Goal: Information Seeking & Learning: Find specific fact

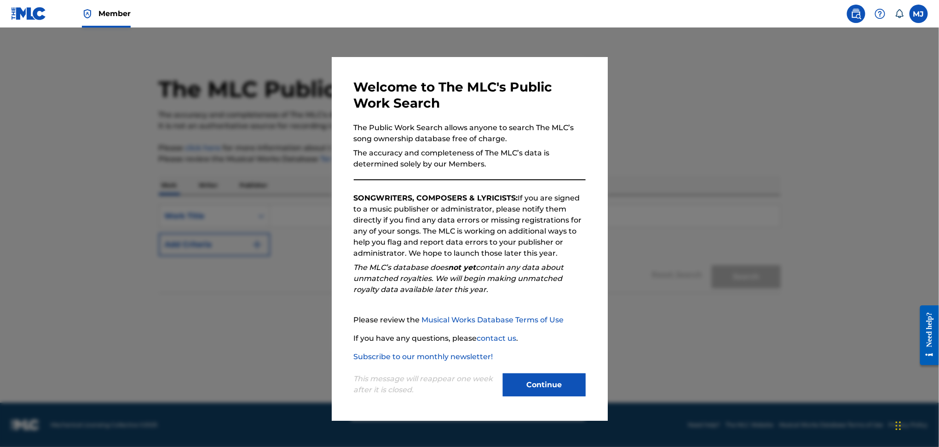
click at [539, 377] on button "Continue" at bounding box center [544, 385] width 83 height 23
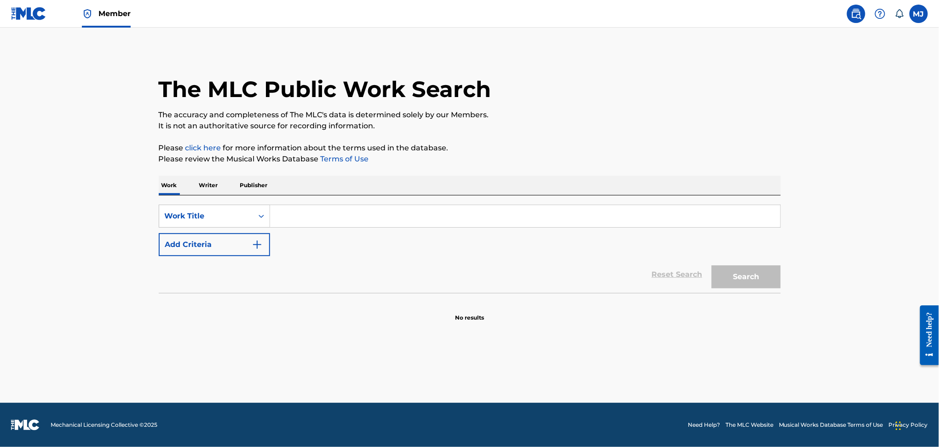
click at [280, 210] on input "Search Form" at bounding box center [525, 216] width 510 height 22
paste input "[PERSON_NAME]"
type input "[PERSON_NAME]"
click at [299, 213] on input "[PERSON_NAME]" at bounding box center [525, 216] width 510 height 22
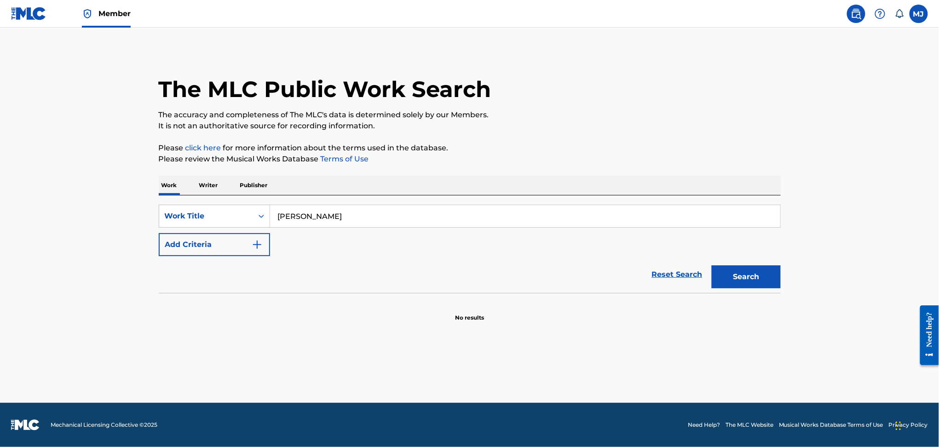
click at [299, 213] on input "[PERSON_NAME]" at bounding box center [525, 216] width 510 height 22
click at [230, 252] on button "Add Criteria" at bounding box center [214, 244] width 111 height 23
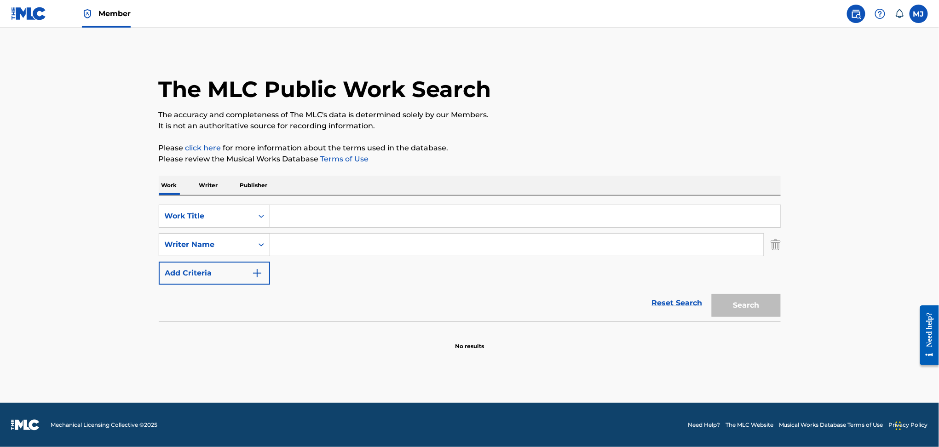
click at [293, 250] on input "Search Form" at bounding box center [516, 245] width 493 height 22
paste input "[PERSON_NAME]"
type input "[PERSON_NAME]"
click at [347, 274] on div "SearchWithCriteriaada87add-ceb7-4c3d-9bf5-923a7200060c Work Title SearchWithCri…" at bounding box center [470, 245] width 622 height 80
click at [313, 208] on input "Search Form" at bounding box center [525, 216] width 510 height 22
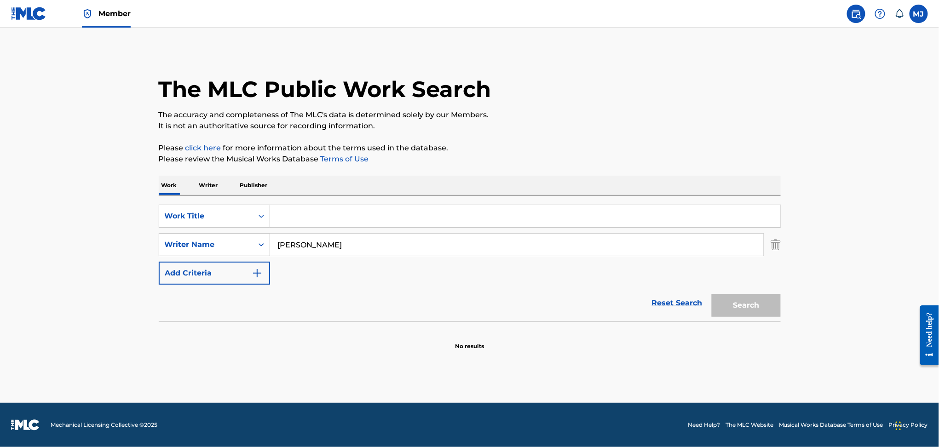
paste input "Dresser"
click at [313, 208] on input "sedna (for [PERSON_NAME])" at bounding box center [525, 216] width 510 height 22
paste input "Dresser"
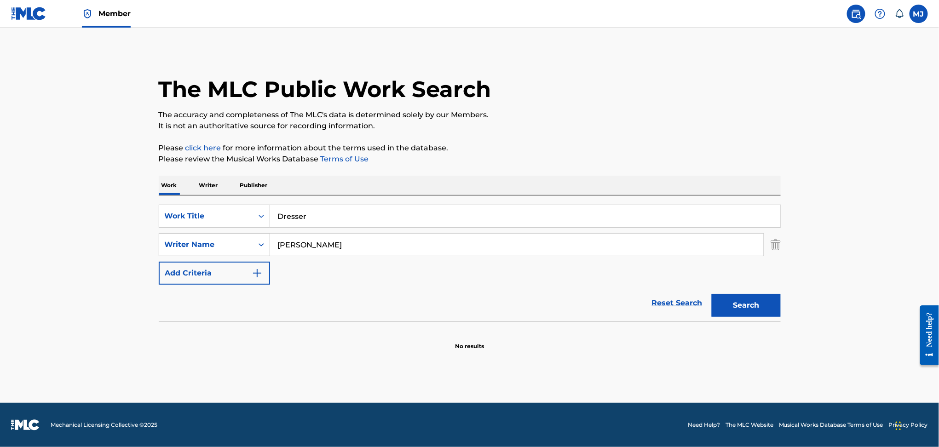
click at [185, 351] on main "The MLC Public Work Search The accuracy and completeness of The MLC's data is d…" at bounding box center [469, 215] width 939 height 375
click at [769, 305] on button "Search" at bounding box center [746, 305] width 69 height 23
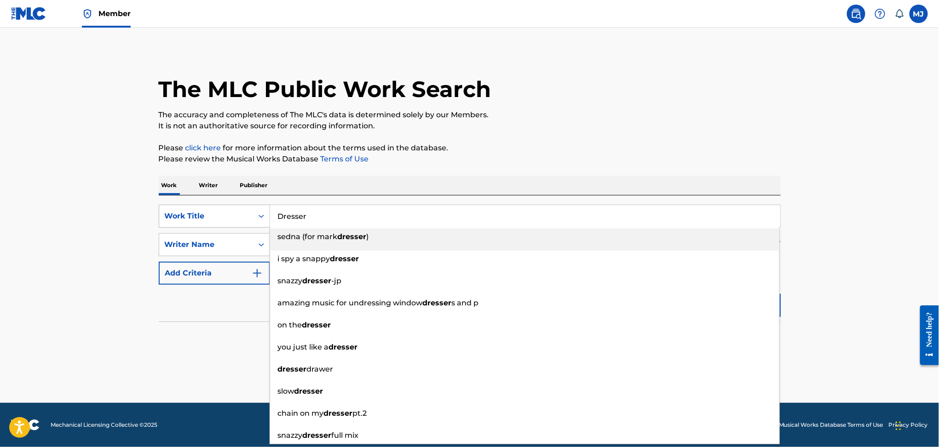
drag, startPoint x: 313, startPoint y: 220, endPoint x: 241, endPoint y: 212, distance: 73.1
click at [241, 212] on div "SearchWithCriteriaada87add-ceb7-4c3d-9bf5-923a7200060c Work Title Dresser sedna…" at bounding box center [470, 216] width 622 height 23
paste input "[PERSON_NAME]"
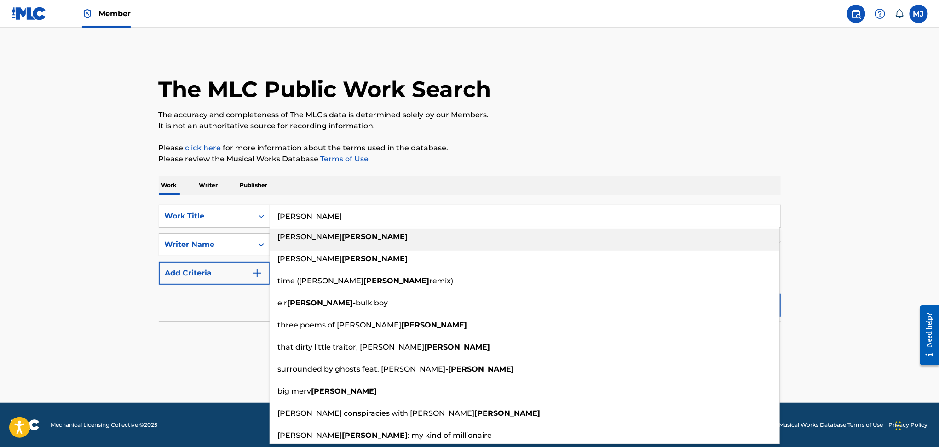
type input "[PERSON_NAME]"
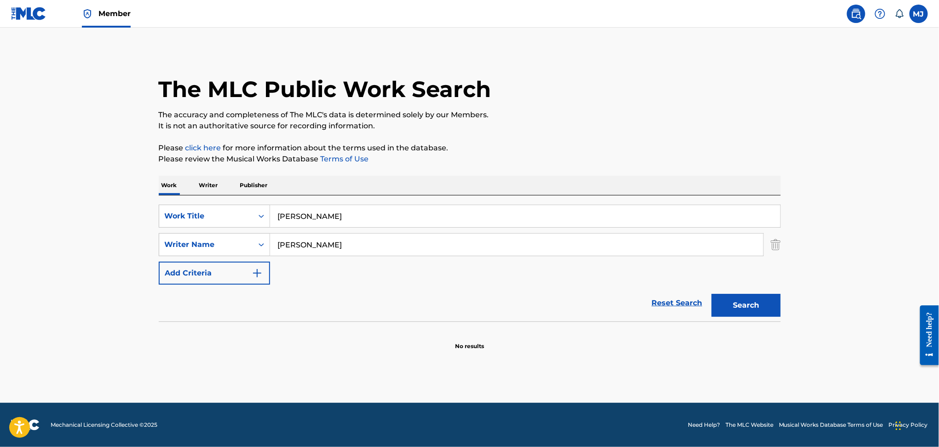
click at [176, 350] on section "No results" at bounding box center [470, 339] width 622 height 24
click at [767, 309] on button "Search" at bounding box center [746, 305] width 69 height 23
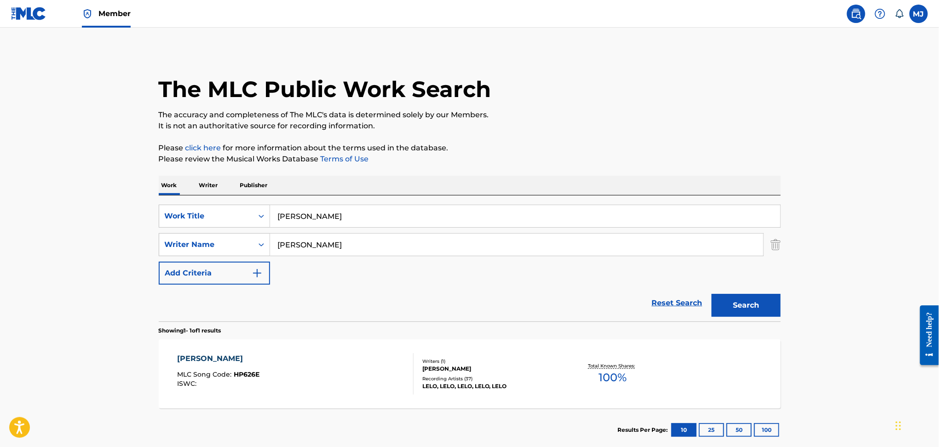
scroll to position [53, 0]
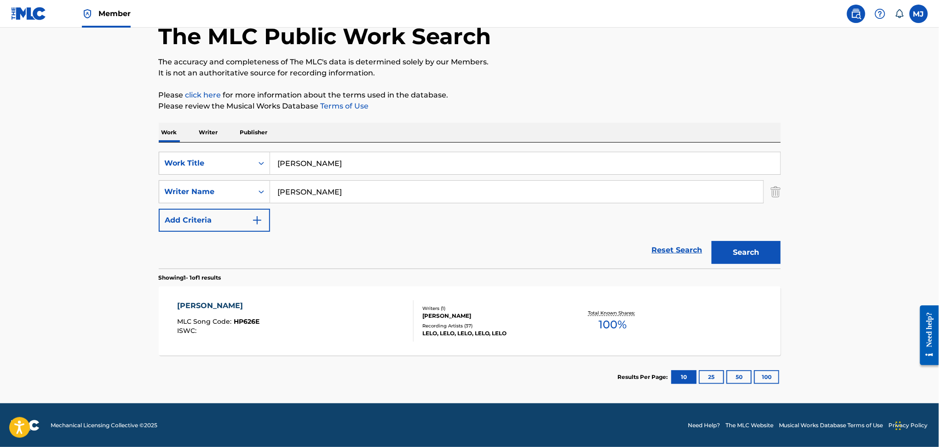
click at [509, 313] on div "[PERSON_NAME]" at bounding box center [491, 316] width 139 height 8
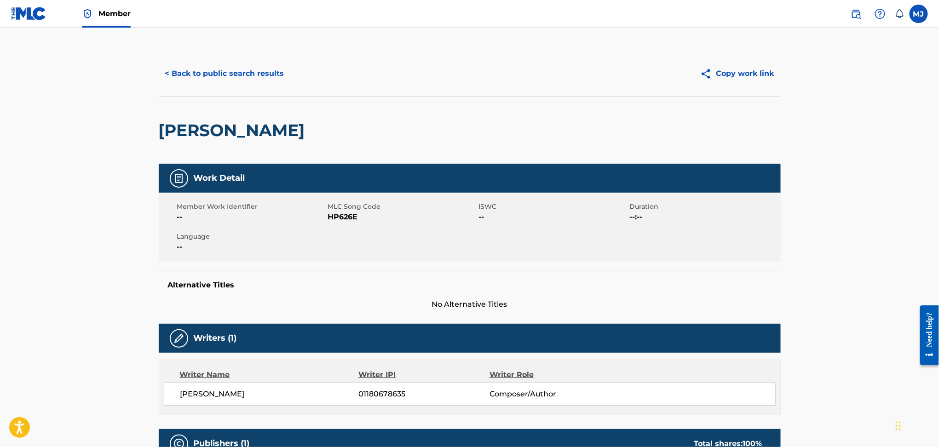
click at [256, 80] on button "< Back to public search results" at bounding box center [225, 73] width 132 height 23
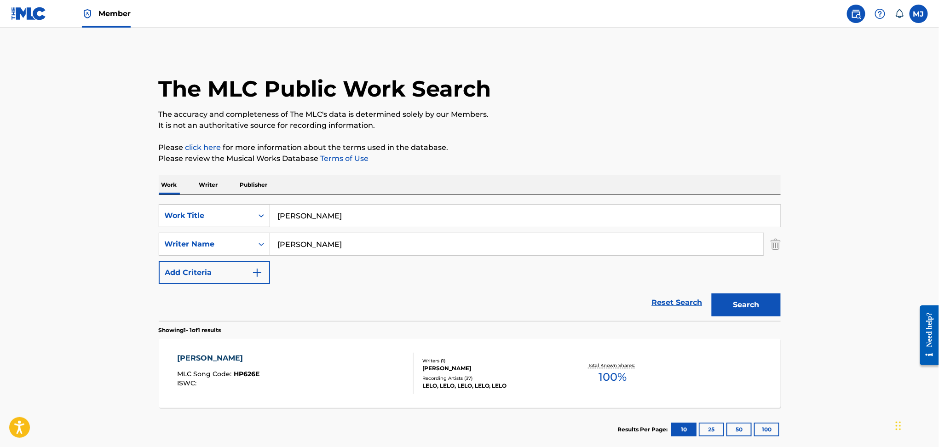
click at [299, 216] on input "[PERSON_NAME]" at bounding box center [525, 216] width 510 height 22
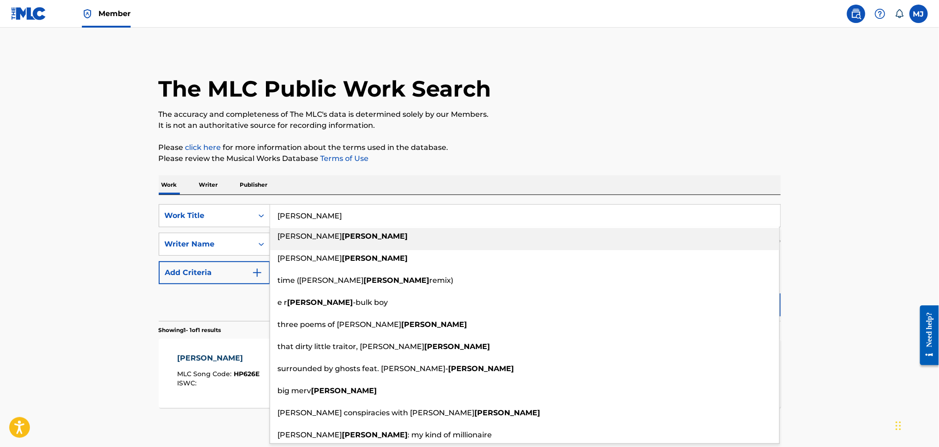
paste input "Daybreaker"
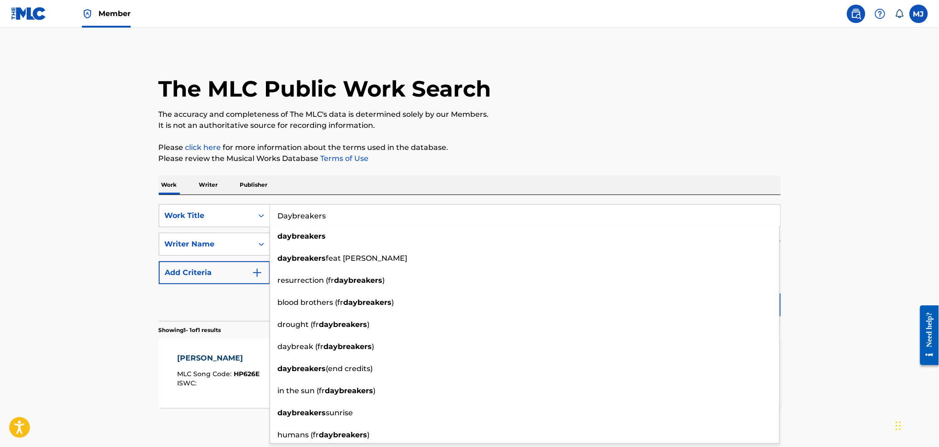
click at [197, 293] on div "Reset Search Search" at bounding box center [470, 302] width 622 height 37
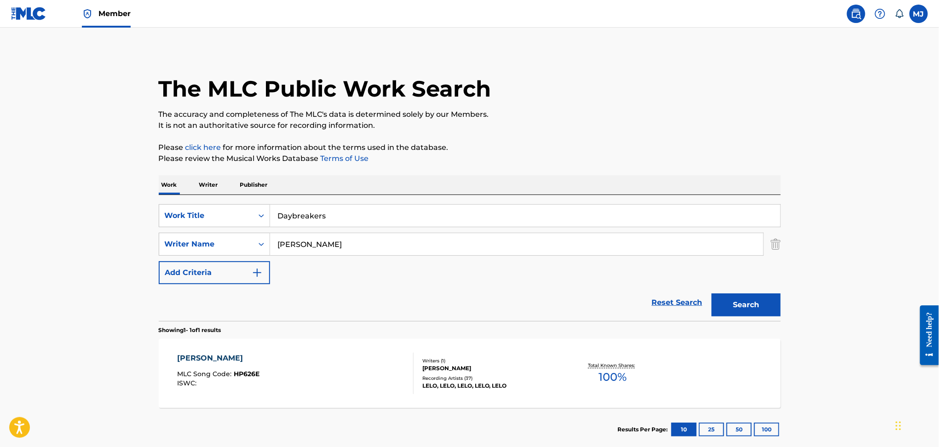
click at [753, 301] on button "Search" at bounding box center [746, 304] width 69 height 23
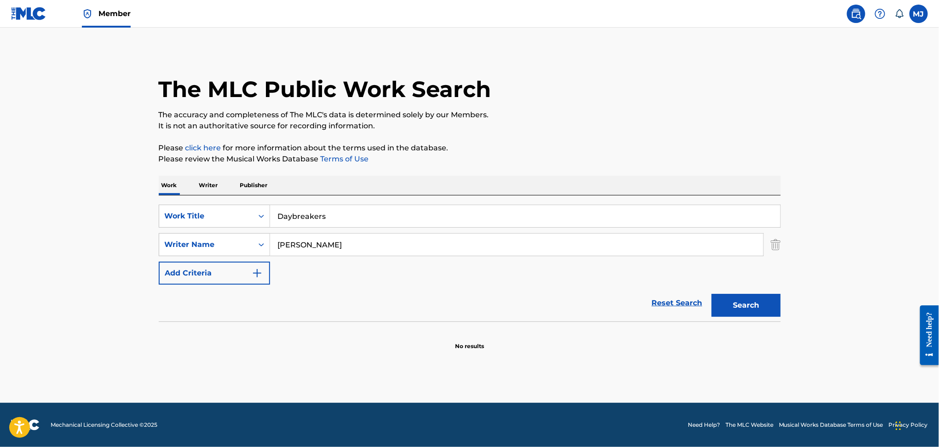
click at [289, 221] on input "Daybreakers" at bounding box center [525, 216] width 510 height 22
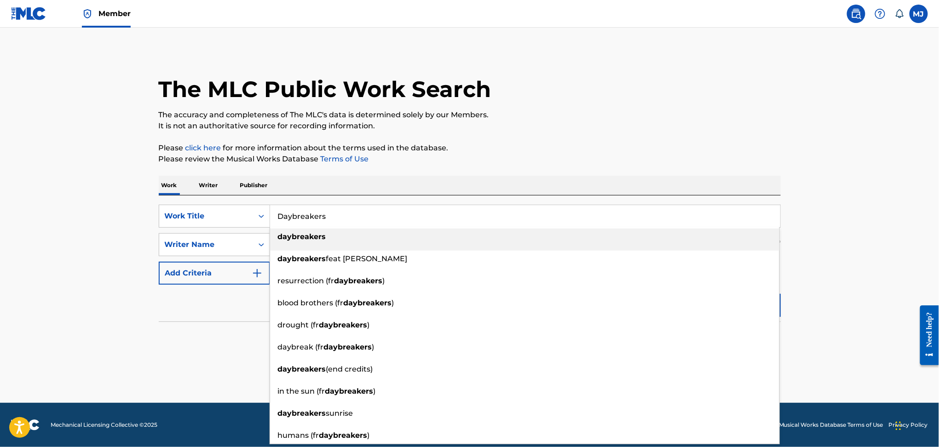
paste input "Master [PERSON_NAME]"
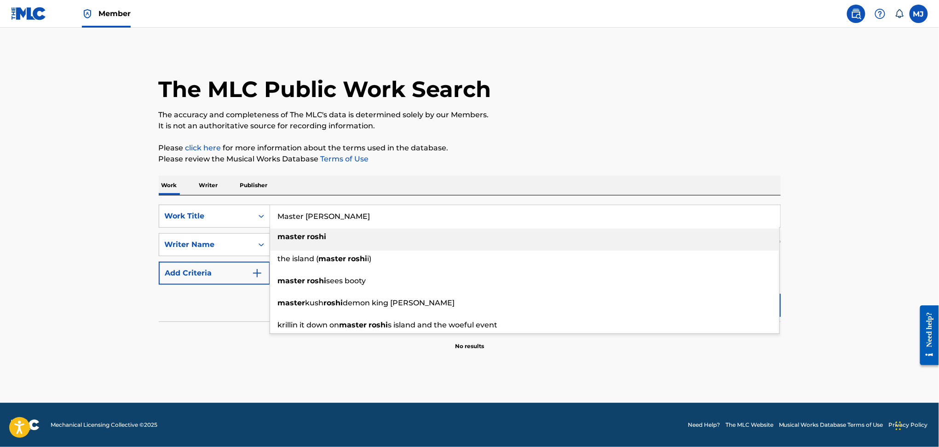
click at [343, 213] on input "Master [PERSON_NAME]" at bounding box center [525, 216] width 510 height 22
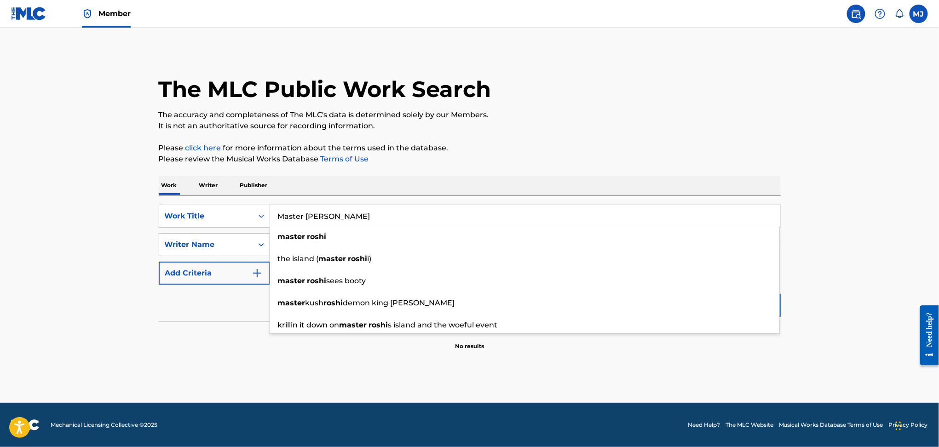
click at [179, 340] on section "No results" at bounding box center [470, 339] width 622 height 24
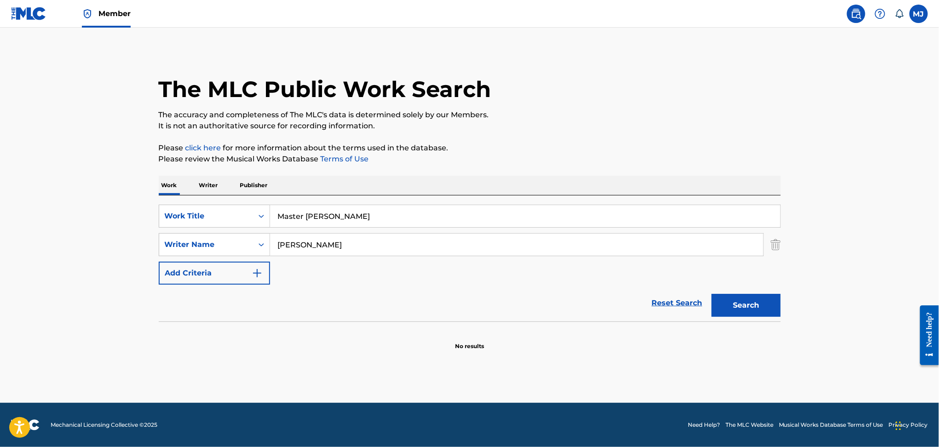
click at [754, 315] on button "Search" at bounding box center [746, 305] width 69 height 23
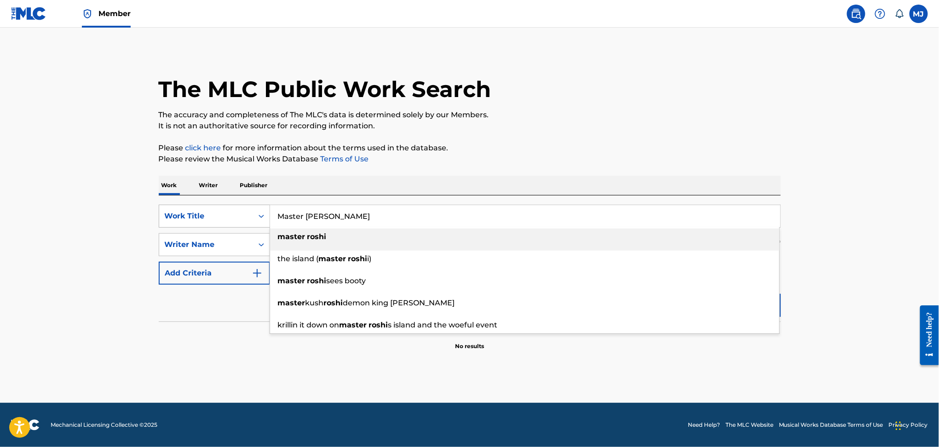
drag, startPoint x: 363, startPoint y: 221, endPoint x: 248, endPoint y: 221, distance: 115.5
click at [248, 221] on div "SearchWithCriteriaada87add-ceb7-4c3d-9bf5-923a7200060c Work Title Master Roshi …" at bounding box center [470, 216] width 622 height 23
paste input "Bathing Ape"
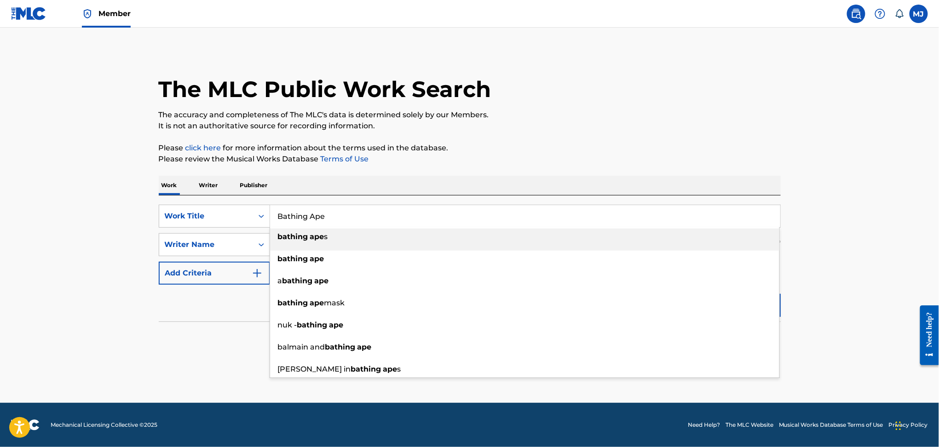
type input "Bathing Ape"
click at [149, 309] on div "The MLC Public Work Search The accuracy and completeness of The MLC's data is d…" at bounding box center [470, 201] width 644 height 300
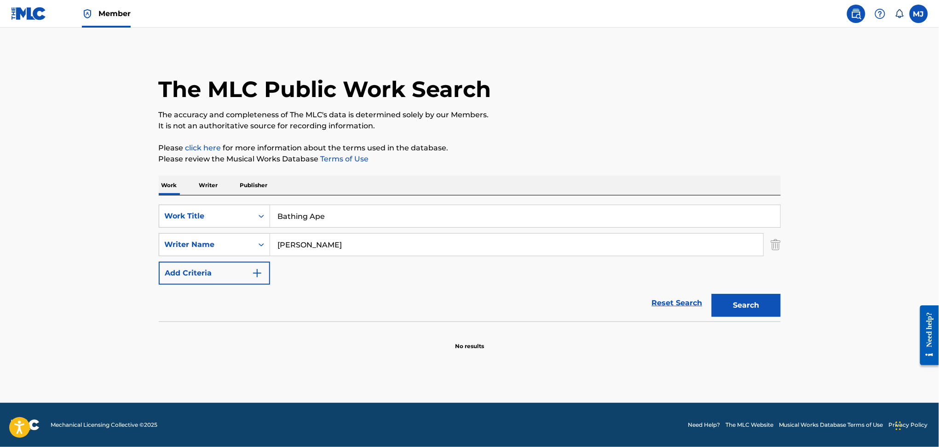
click at [748, 303] on button "Search" at bounding box center [746, 305] width 69 height 23
click at [351, 226] on input "Bathing Ape" at bounding box center [525, 216] width 510 height 22
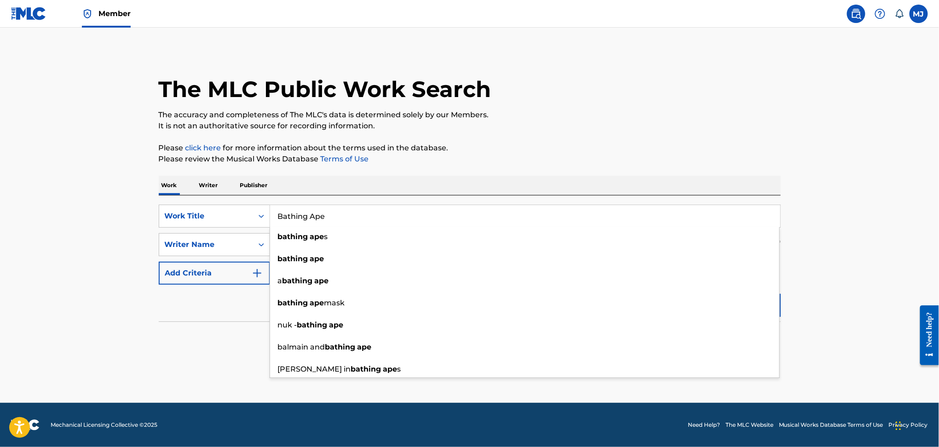
click at [432, 176] on div "Work Writer Publisher" at bounding box center [470, 185] width 622 height 19
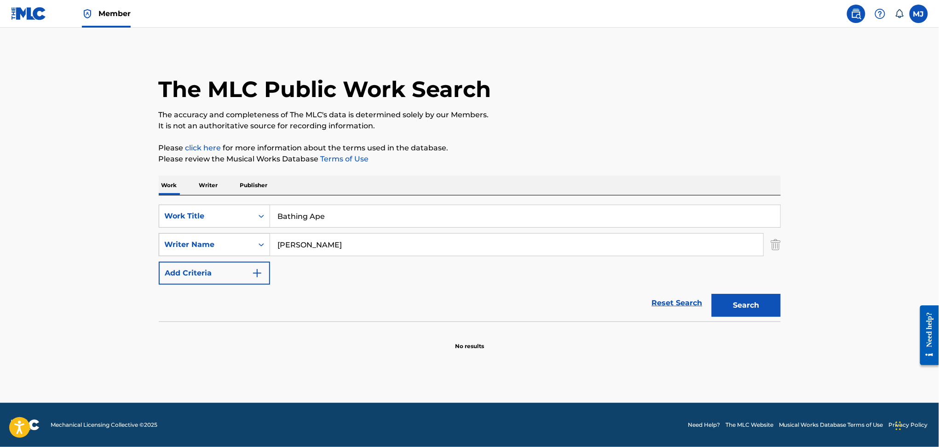
drag, startPoint x: 351, startPoint y: 250, endPoint x: 238, endPoint y: 250, distance: 112.7
click at [238, 250] on div "SearchWithCriteria4b17a81e-fd55-4741-82ff-28ef7c6e9b94 Writer Name [PERSON_NAME]" at bounding box center [470, 244] width 622 height 23
paste input "[PERSON_NAME]"
type input "[PERSON_NAME]"
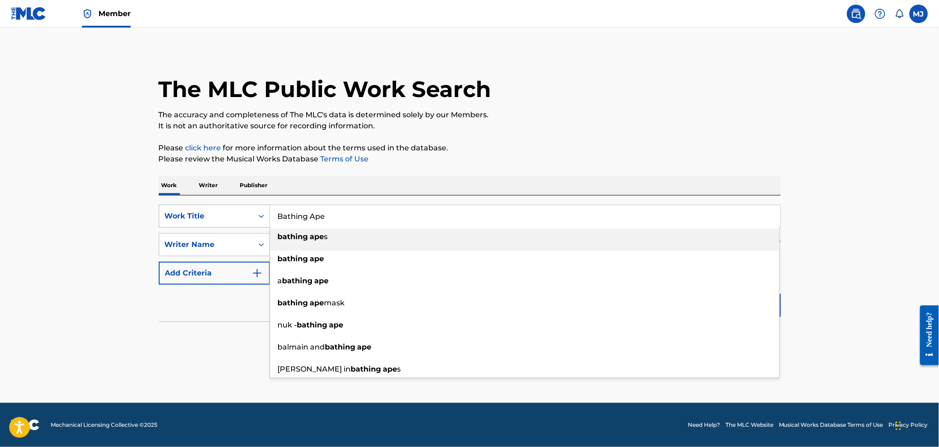
drag, startPoint x: 352, startPoint y: 223, endPoint x: 207, endPoint y: 214, distance: 146.1
click at [207, 214] on div "SearchWithCriteriaada87add-ceb7-4c3d-9bf5-923a7200060c Work Title Bathing Ape b…" at bounding box center [470, 216] width 622 height 23
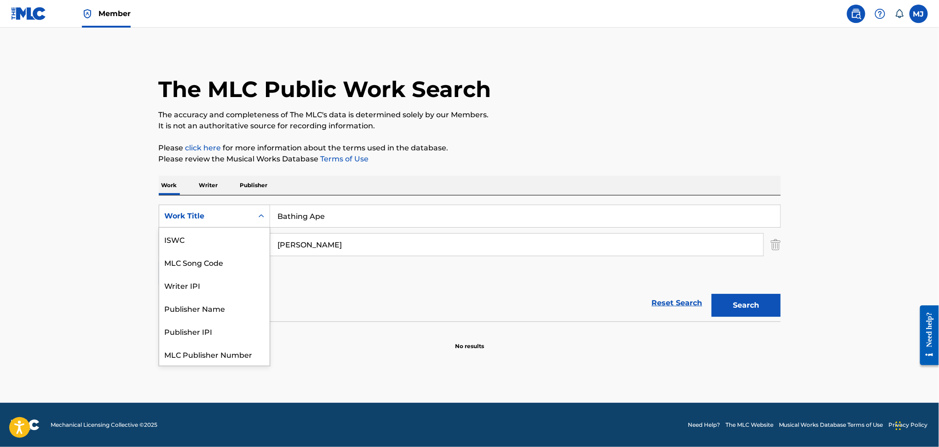
scroll to position [23, 0]
click at [207, 214] on div "Work Title" at bounding box center [206, 216] width 83 height 11
paste input "Search Form"
click at [299, 220] on input "Bathing Ape" at bounding box center [525, 216] width 510 height 22
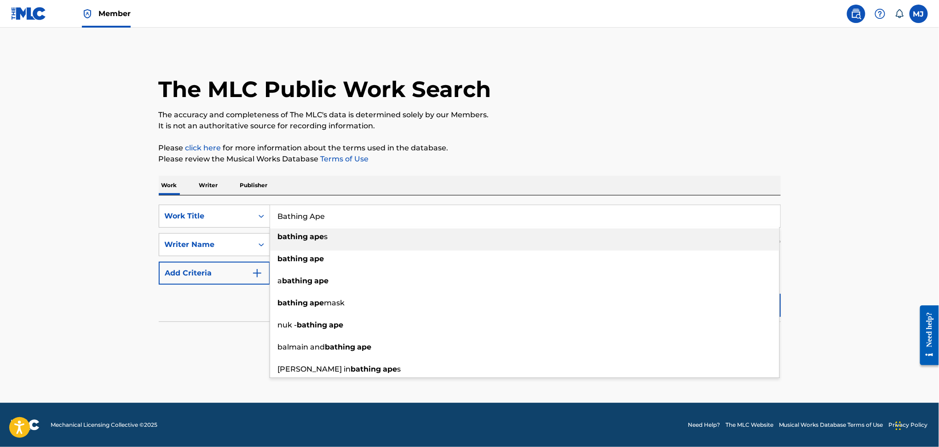
click at [299, 220] on input "Bathing Ape" at bounding box center [525, 216] width 510 height 22
paste input "Opinion"
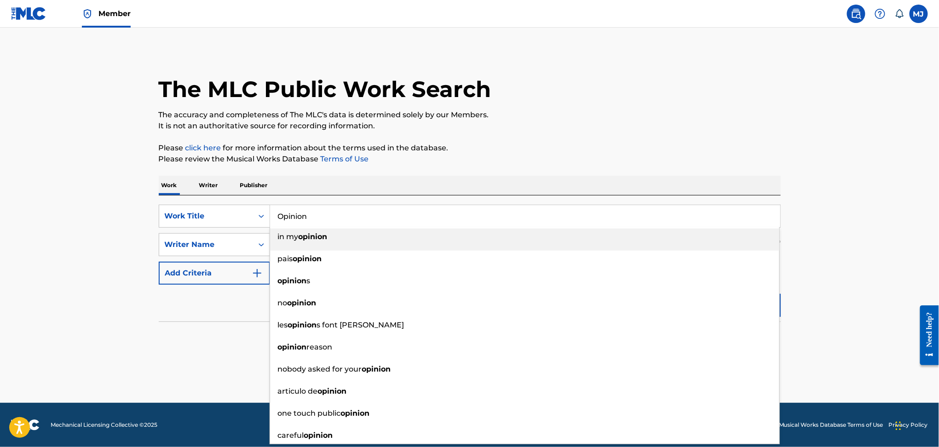
type input "Opinion"
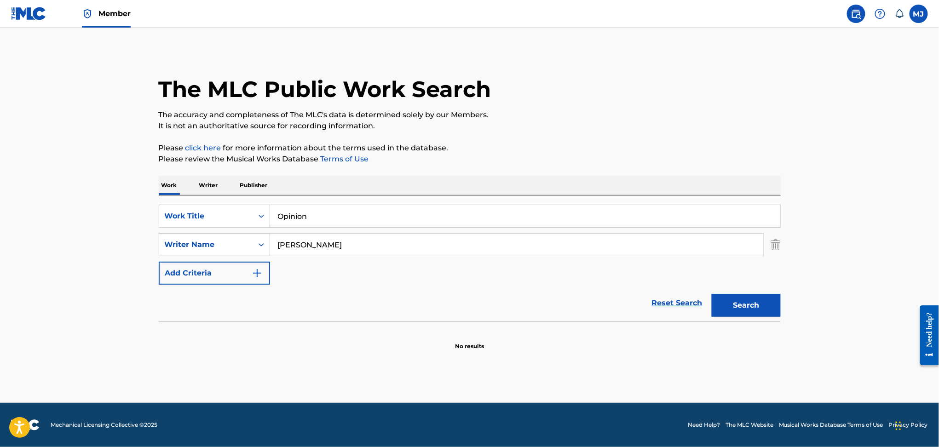
click at [133, 262] on main "The MLC Public Work Search The accuracy and completeness of The MLC's data is d…" at bounding box center [469, 215] width 939 height 375
click at [766, 303] on button "Search" at bounding box center [746, 305] width 69 height 23
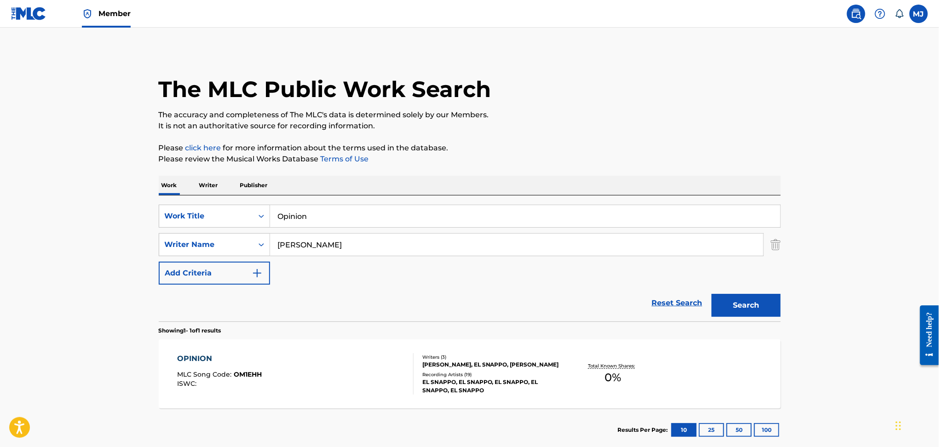
scroll to position [53, 0]
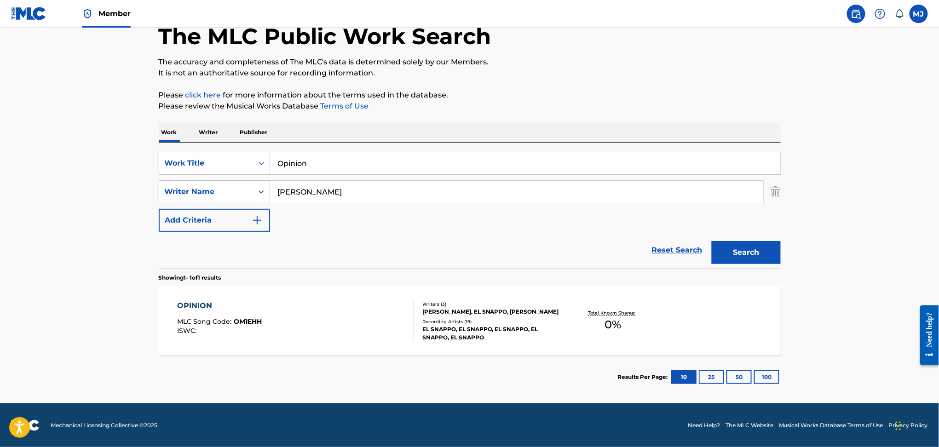
click at [299, 321] on div "OPINION MLC Song Code : OM1EHH ISWC :" at bounding box center [295, 320] width 236 height 41
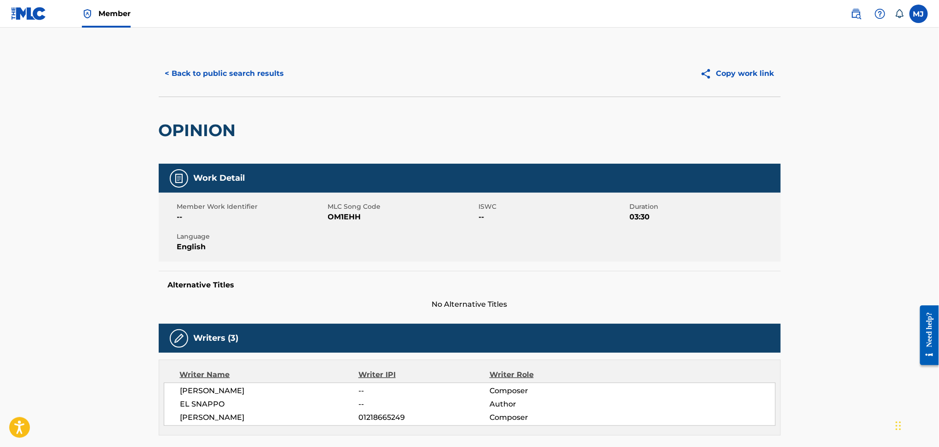
click at [253, 78] on button "< Back to public search results" at bounding box center [225, 73] width 132 height 23
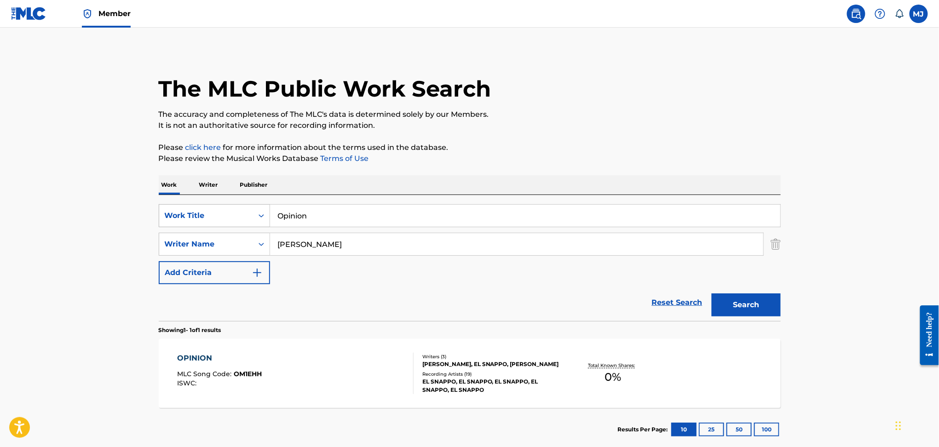
drag, startPoint x: 350, startPoint y: 222, endPoint x: 204, endPoint y: 221, distance: 145.8
click at [204, 221] on div "SearchWithCriteriaada87add-ceb7-4c3d-9bf5-923a7200060c Work Title Opinion" at bounding box center [470, 215] width 622 height 23
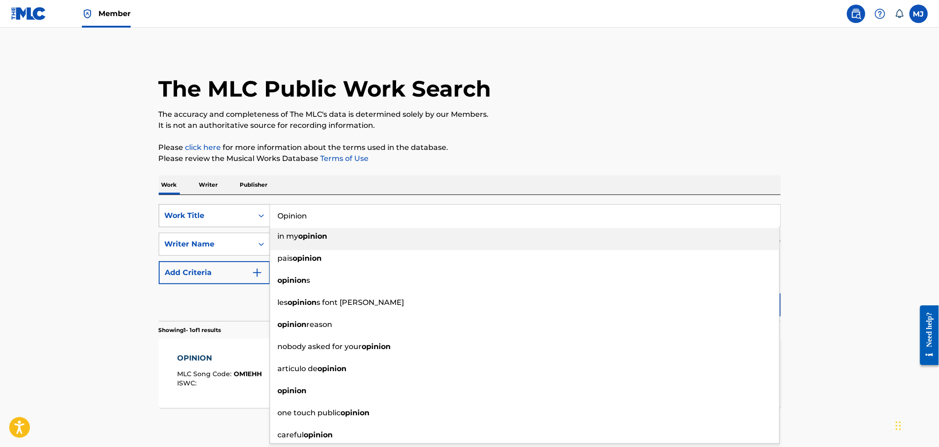
paste input "Compare Me To PAC"
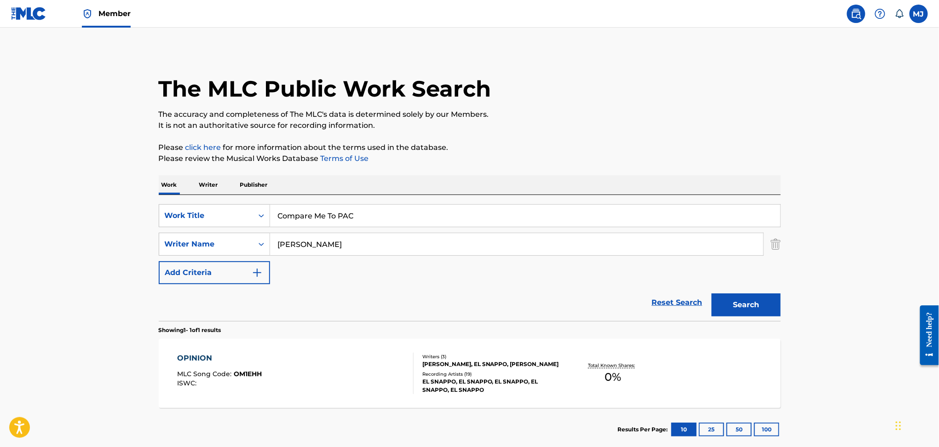
click at [116, 259] on main "The MLC Public Work Search The accuracy and completeness of The MLC's data is d…" at bounding box center [469, 241] width 939 height 429
click at [756, 307] on button "Search" at bounding box center [746, 304] width 69 height 23
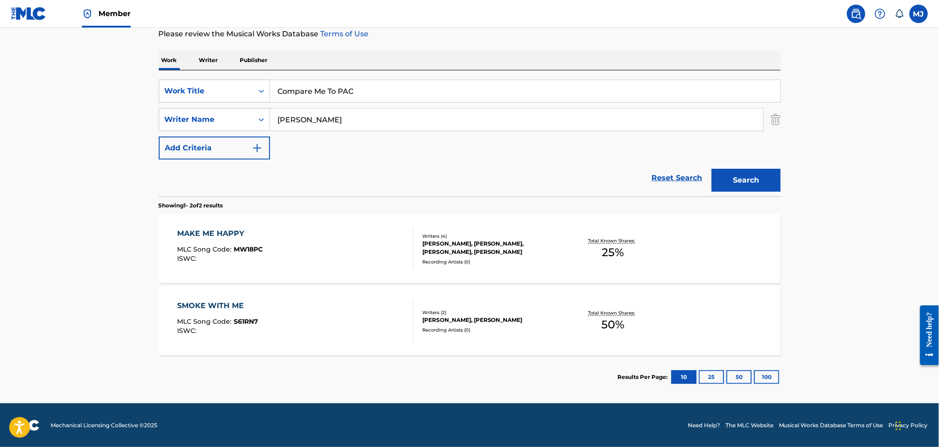
scroll to position [0, 0]
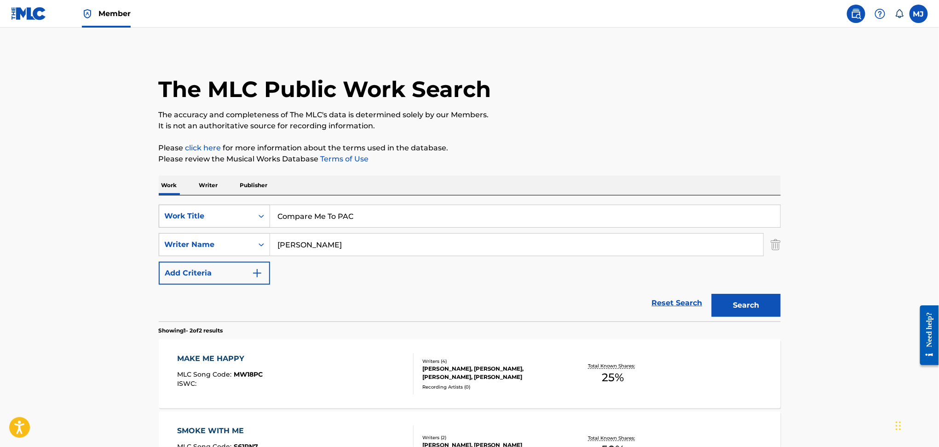
drag, startPoint x: 377, startPoint y: 210, endPoint x: 261, endPoint y: 212, distance: 115.9
click at [261, 212] on div "SearchWithCriteriaada87add-ceb7-4c3d-9bf5-923a7200060c Work Title Compare Me To…" at bounding box center [470, 216] width 622 height 23
click at [261, 212] on icon "Search Form" at bounding box center [261, 216] width 9 height 9
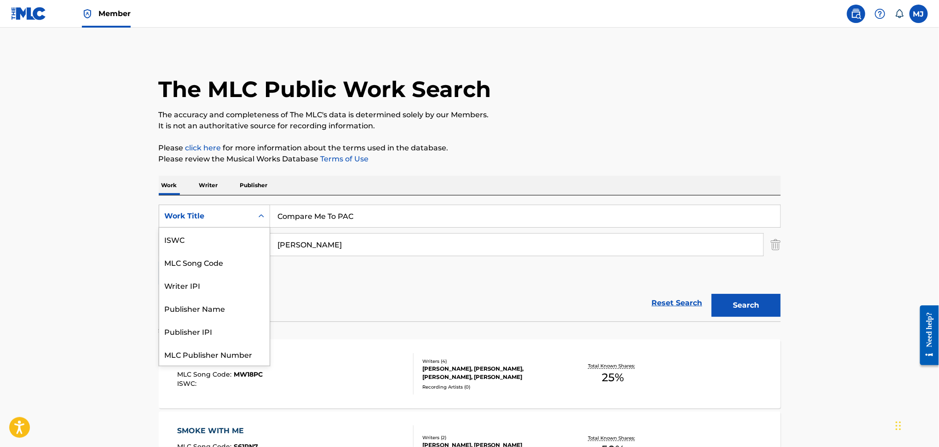
scroll to position [23, 0]
click at [295, 219] on input "Compare Me To PAC" at bounding box center [525, 216] width 510 height 22
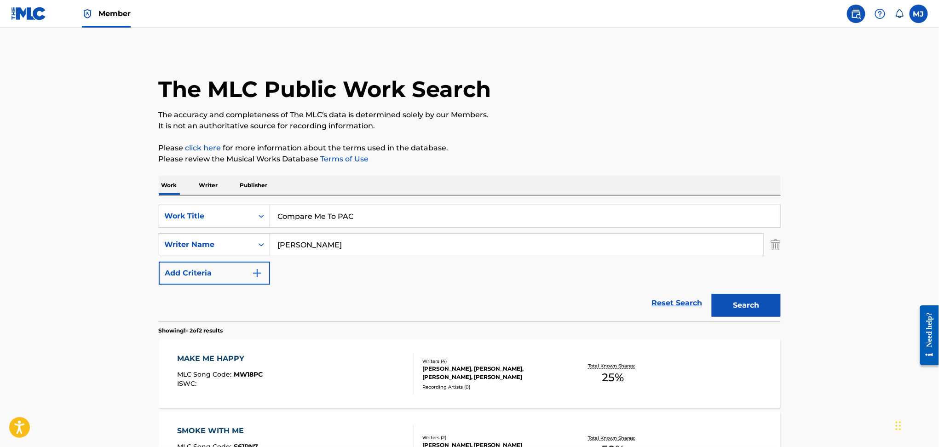
click at [295, 219] on input "Compare Me To PAC" at bounding box center [525, 216] width 510 height 22
paste input "Sticky Situation"
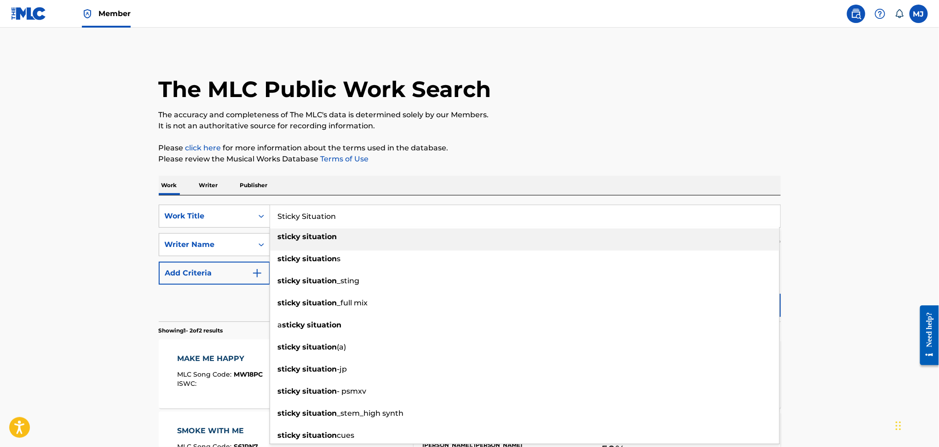
type input "Sticky Situation"
click at [109, 231] on main "The MLC Public Work Search The accuracy and completeness of The MLC's data is d…" at bounding box center [469, 278] width 939 height 501
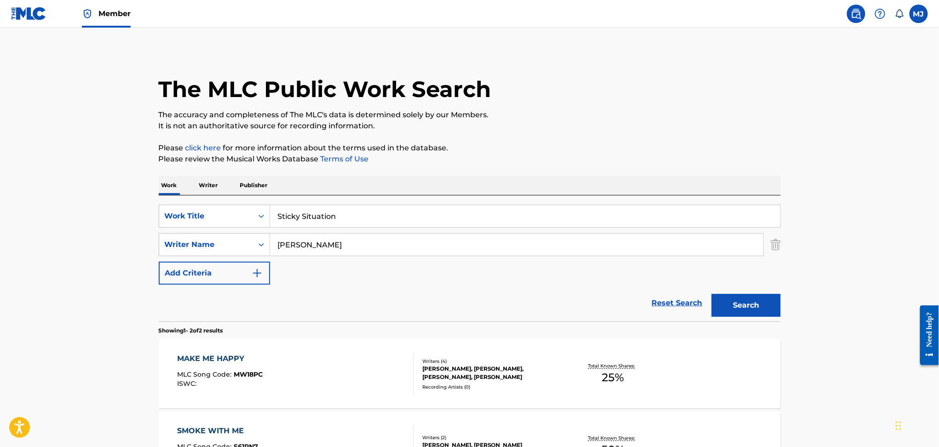
click at [727, 299] on button "Search" at bounding box center [746, 305] width 69 height 23
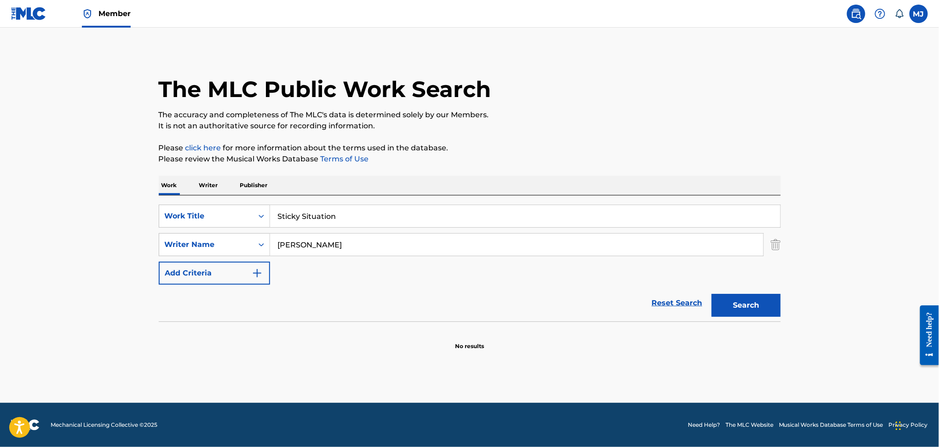
drag, startPoint x: 365, startPoint y: 242, endPoint x: 201, endPoint y: 231, distance: 163.7
click at [201, 231] on div "SearchWithCriteriaada87add-ceb7-4c3d-9bf5-923a7200060c Work Title Sticky Situat…" at bounding box center [470, 245] width 622 height 80
paste input "Miles Spiel"
type input "Miles Spiel"
drag, startPoint x: 350, startPoint y: 207, endPoint x: 226, endPoint y: 220, distance: 124.0
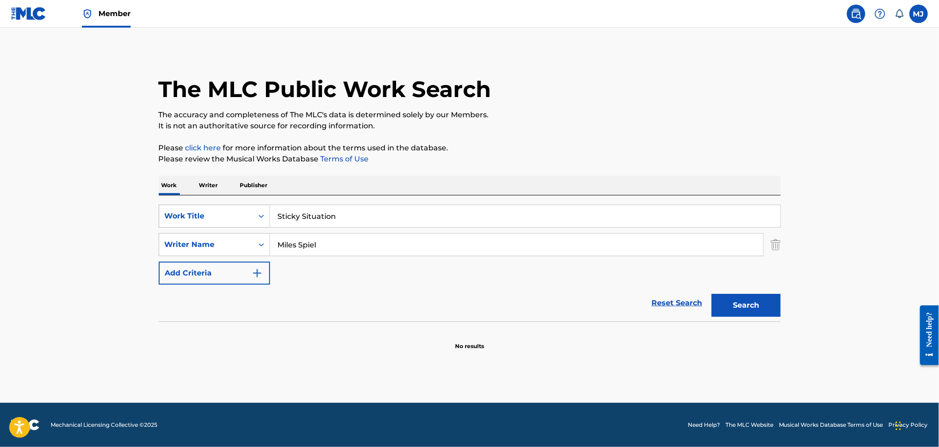
click at [226, 220] on div "SearchWithCriteriaada87add-ceb7-4c3d-9bf5-923a7200060c Work Title Sticky Situat…" at bounding box center [470, 216] width 622 height 23
type input "playin safety"
click at [760, 304] on button "Search" at bounding box center [746, 305] width 69 height 23
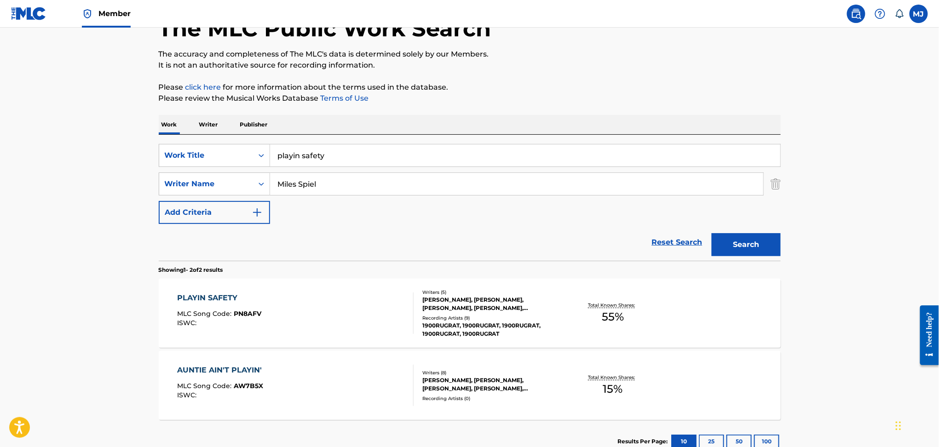
scroll to position [61, 0]
click at [323, 317] on div "PLAYIN SAFETY MLC Song Code : PN8AFV ISWC :" at bounding box center [295, 312] width 236 height 41
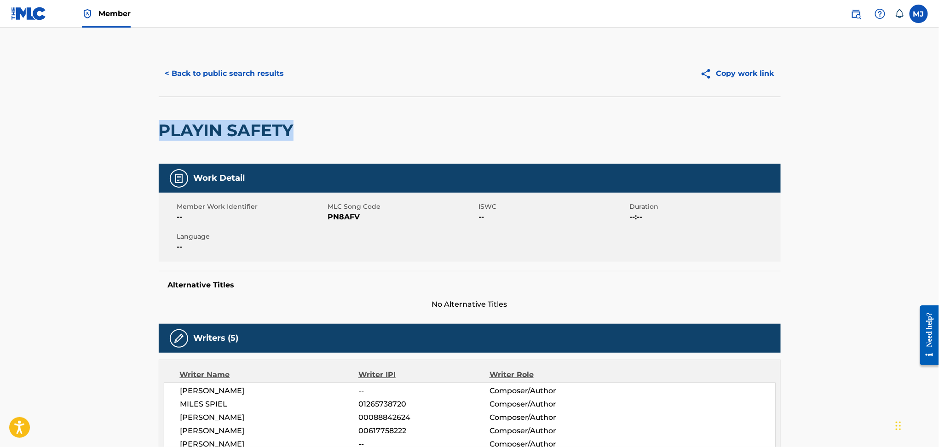
drag, startPoint x: 299, startPoint y: 132, endPoint x: 132, endPoint y: 134, distance: 167.0
click at [183, 66] on button "< Back to public search results" at bounding box center [225, 73] width 132 height 23
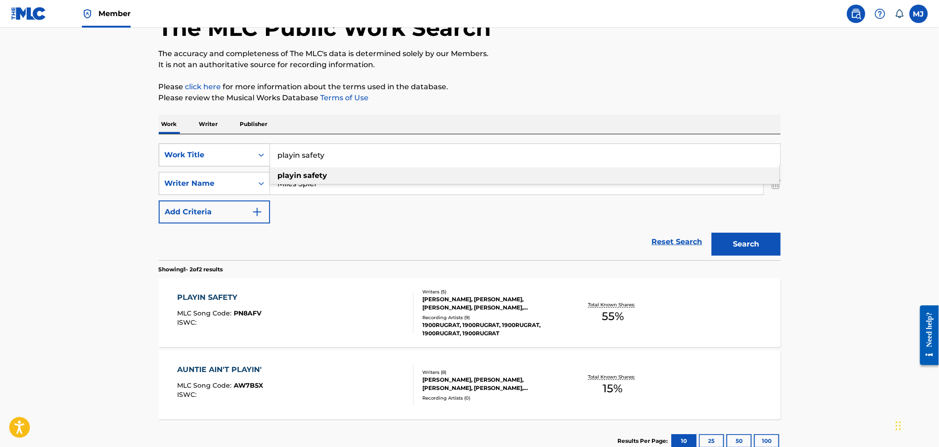
drag, startPoint x: 341, startPoint y: 157, endPoint x: 238, endPoint y: 160, distance: 103.1
click at [238, 160] on div "SearchWithCriteriaada87add-ceb7-4c3d-9bf5-923a7200060c Work Title playin safety…" at bounding box center [470, 155] width 622 height 23
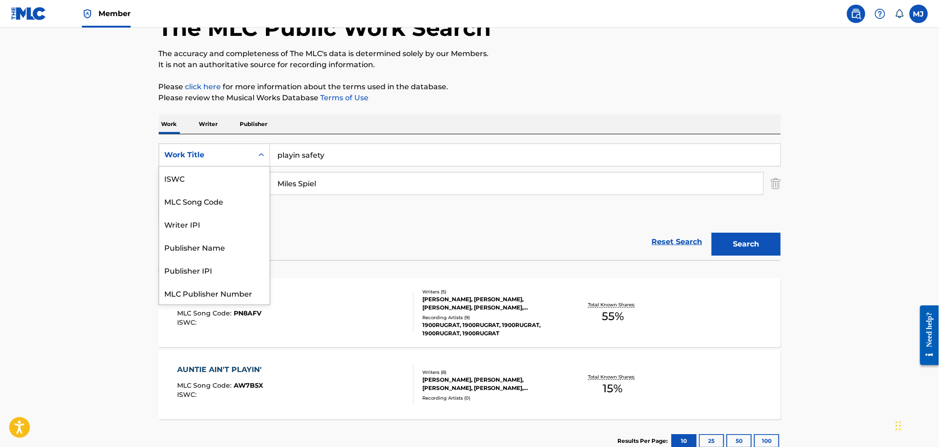
click at [238, 160] on div "Work Title" at bounding box center [206, 155] width 83 height 11
click at [288, 157] on input "playin safety" at bounding box center [525, 155] width 510 height 22
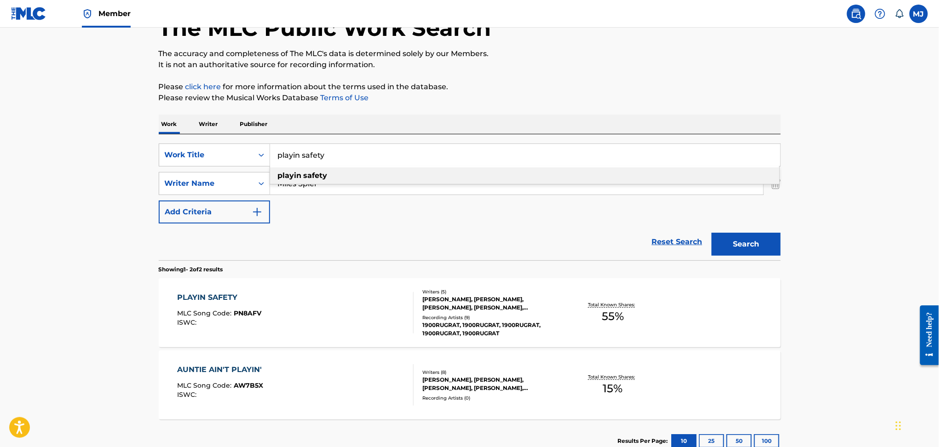
click at [288, 157] on input "playin safety" at bounding box center [525, 155] width 510 height 22
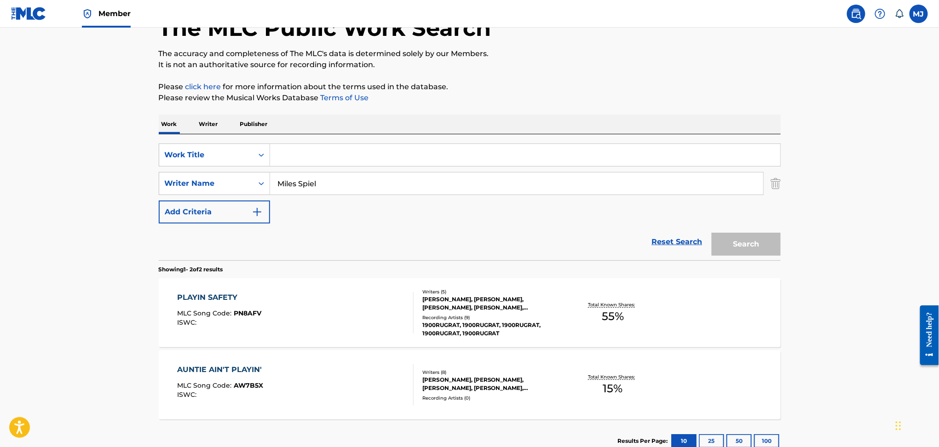
click at [216, 125] on p "Writer" at bounding box center [208, 124] width 24 height 19
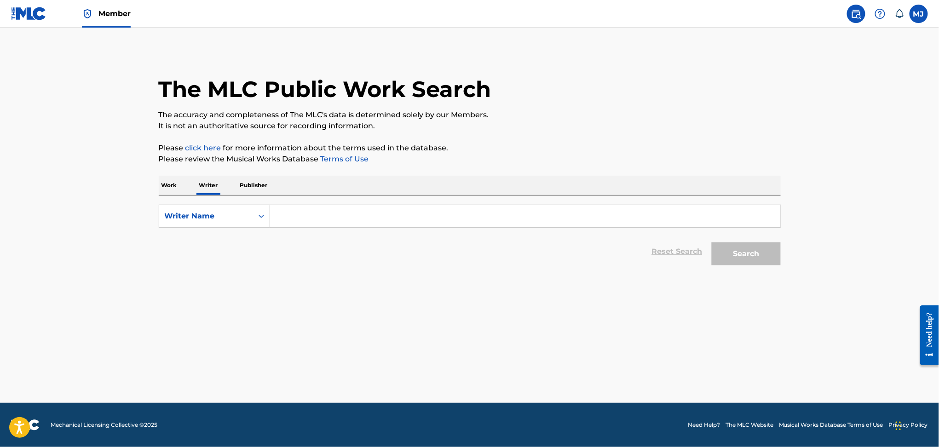
click at [296, 212] on input "Search Form" at bounding box center [525, 216] width 510 height 22
paste input "[PERSON_NAME]"
click at [280, 215] on input "[PERSON_NAME]" at bounding box center [525, 216] width 510 height 22
paste input "Jorja"
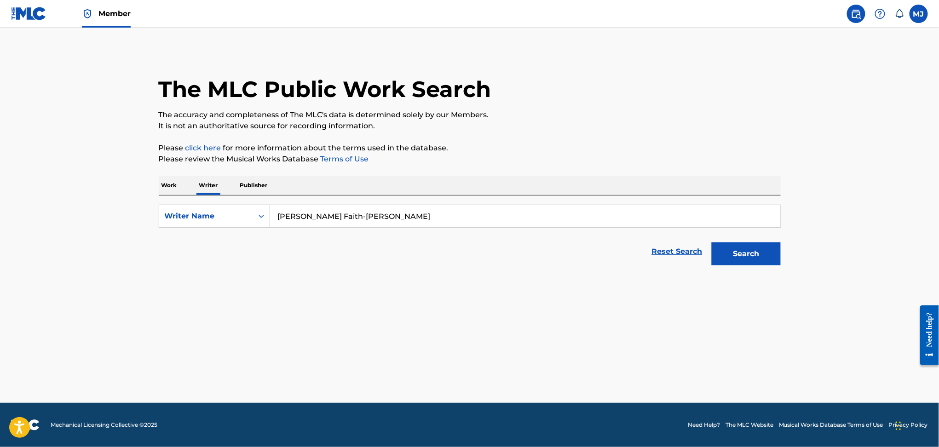
type input "[PERSON_NAME] Faith‑[PERSON_NAME]"
click at [712, 242] on button "Search" at bounding box center [746, 253] width 69 height 23
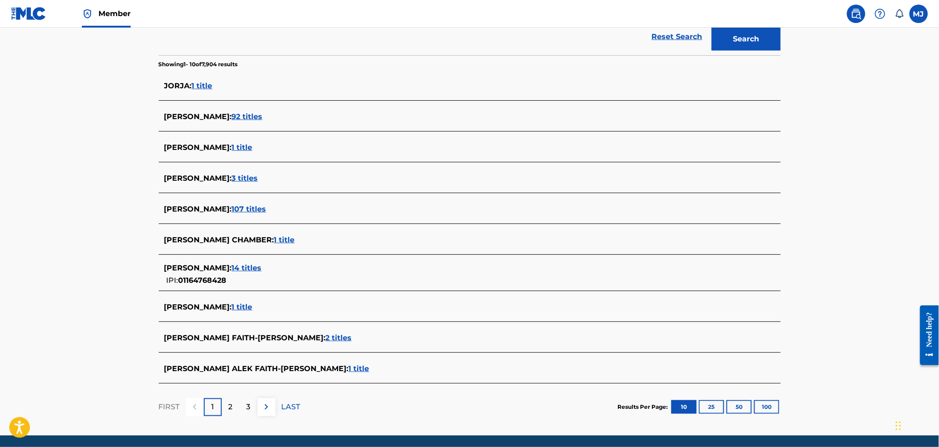
scroll to position [243, 0]
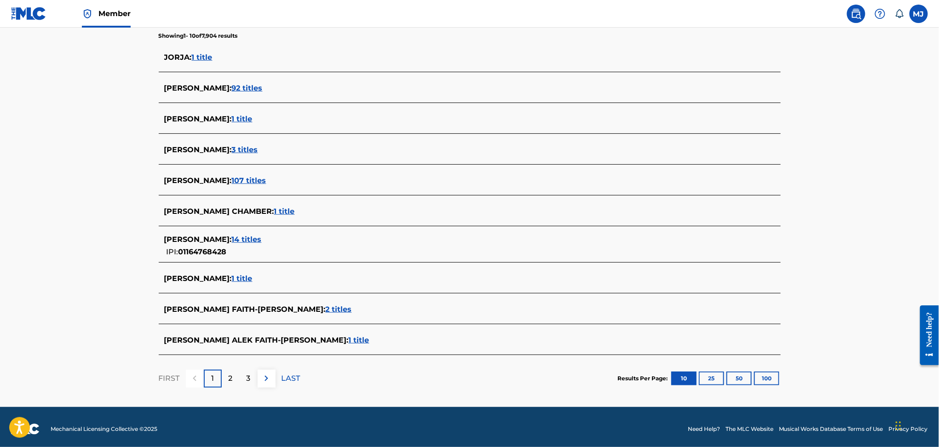
click at [349, 337] on span "1 title" at bounding box center [359, 340] width 21 height 9
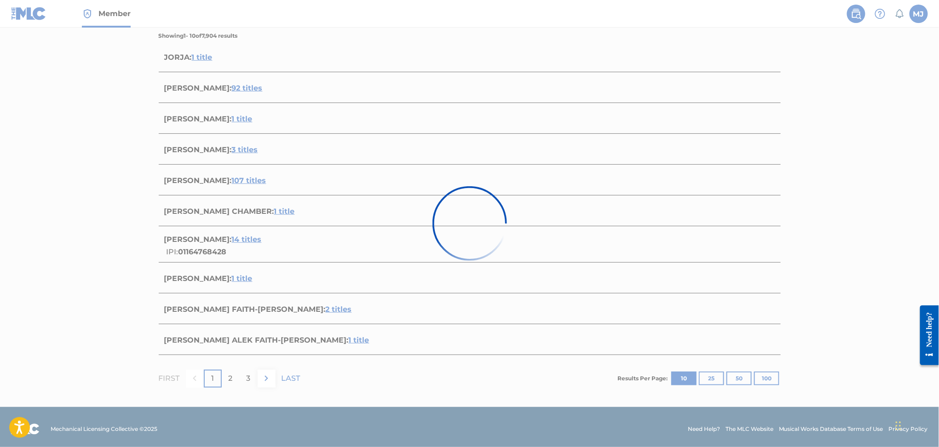
scroll to position [24, 0]
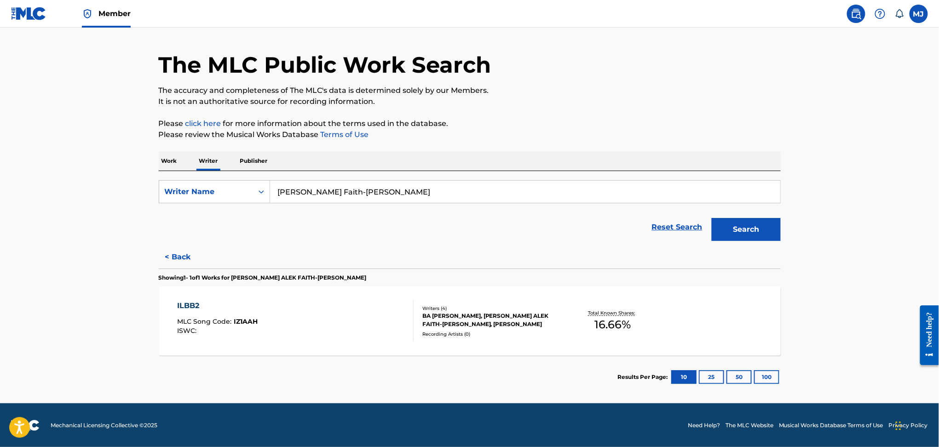
click at [313, 318] on div "ILBB2 MLC Song Code : IZ1AAH ISWC :" at bounding box center [295, 320] width 236 height 41
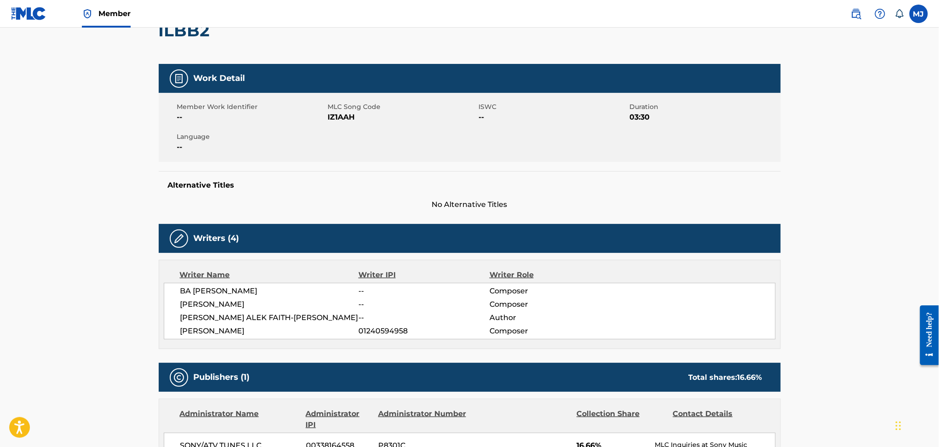
scroll to position [99, 0]
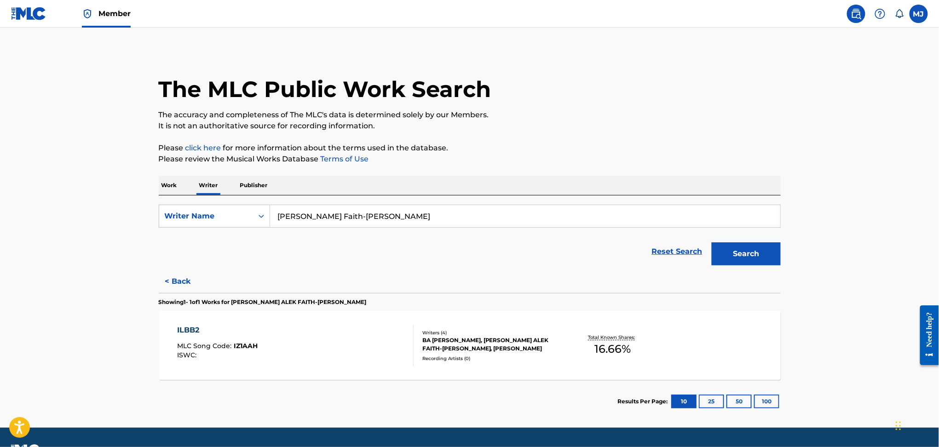
click at [356, 221] on input "[PERSON_NAME] Faith‑[PERSON_NAME]" at bounding box center [525, 216] width 510 height 22
click at [712, 242] on button "Search" at bounding box center [746, 253] width 69 height 23
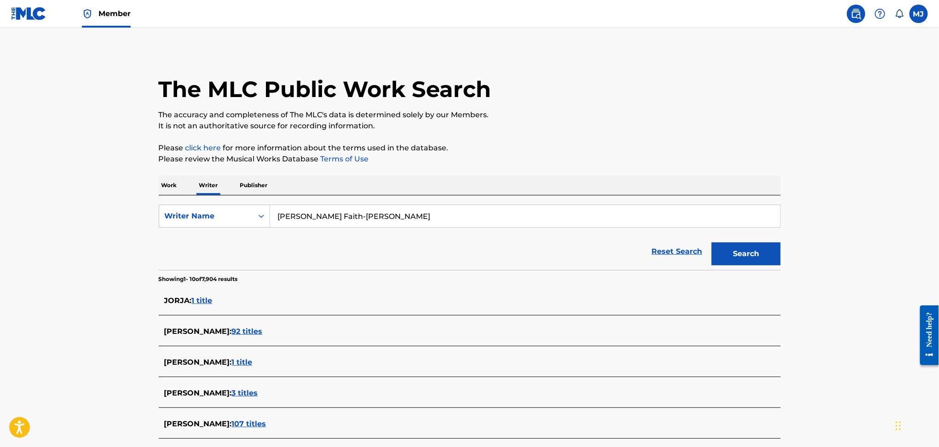
click at [162, 190] on p "Work" at bounding box center [169, 185] width 21 height 19
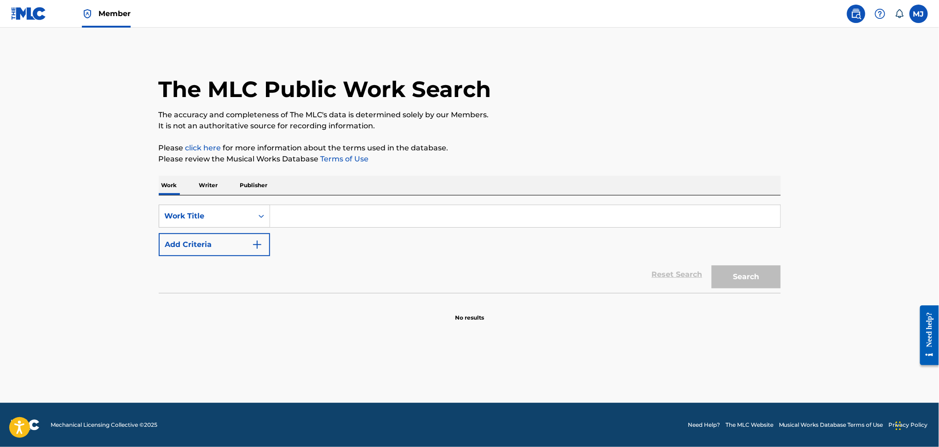
click at [283, 210] on input "Search Form" at bounding box center [525, 216] width 510 height 22
type input "ILBB2"
click at [263, 284] on div "Reset Search Search" at bounding box center [470, 274] width 622 height 37
click at [746, 279] on button "Search" at bounding box center [746, 276] width 69 height 23
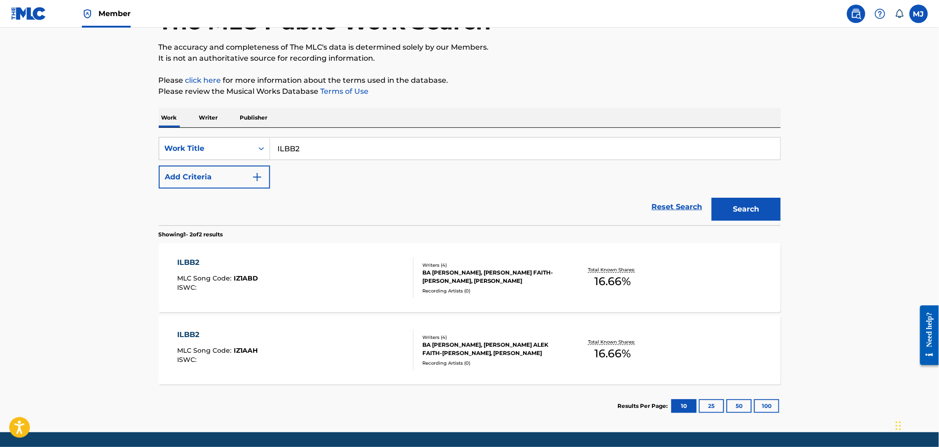
scroll to position [69, 0]
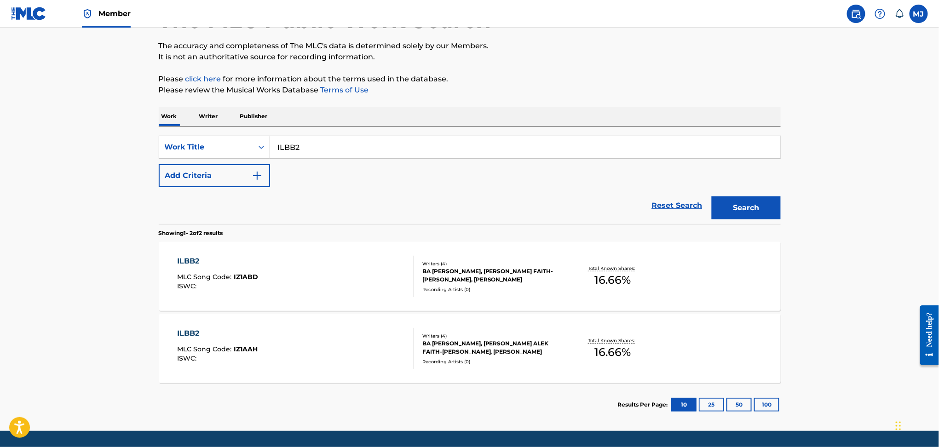
click at [378, 283] on div "ILBB2 MLC Song Code : IZ1ABD ISWC :" at bounding box center [295, 276] width 236 height 41
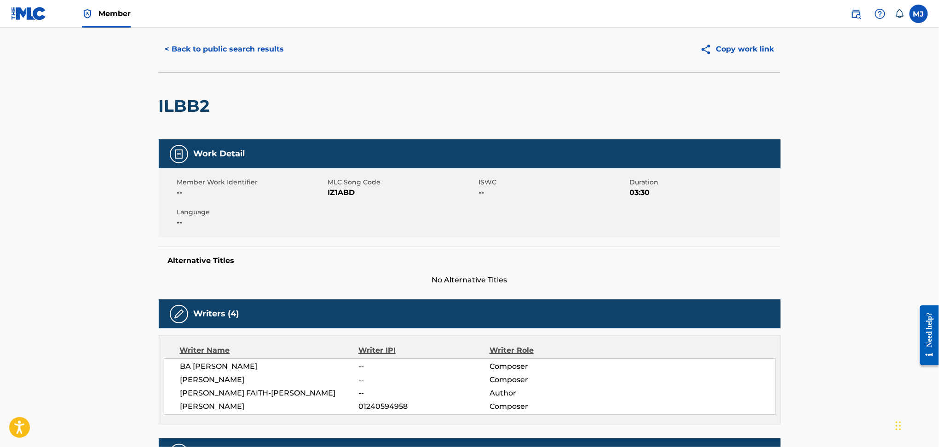
scroll to position [24, 0]
click at [224, 50] on button "< Back to public search results" at bounding box center [225, 49] width 132 height 23
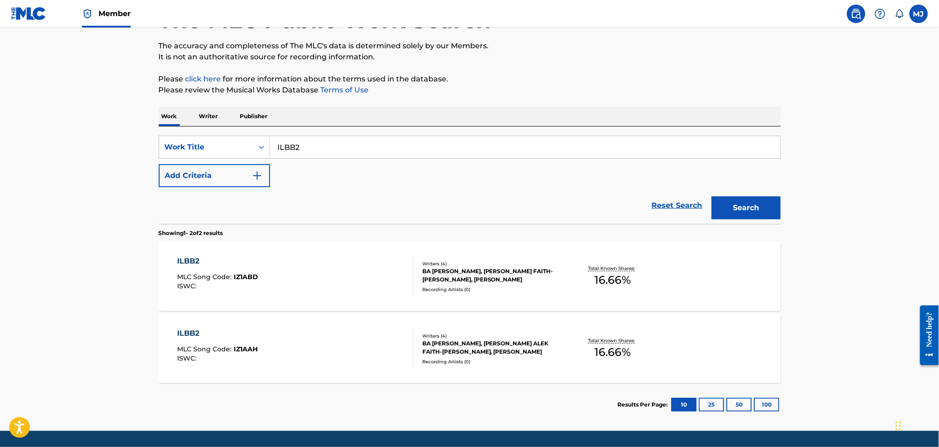
click at [293, 343] on div "ILBB2 MLC Song Code : IZ1AAH ISWC :" at bounding box center [295, 348] width 236 height 41
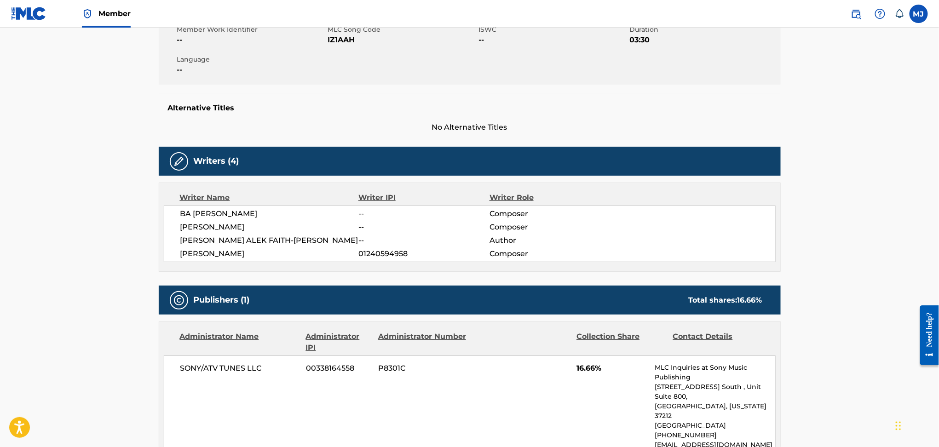
scroll to position [178, 0]
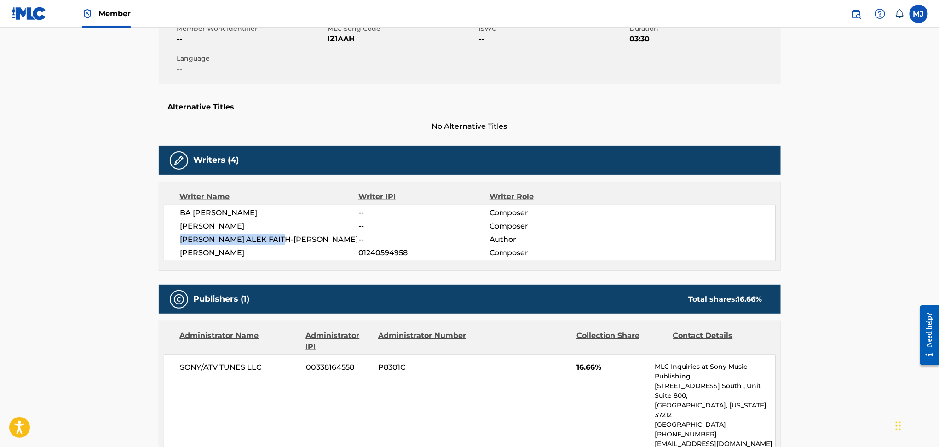
drag, startPoint x: 289, startPoint y: 239, endPoint x: 168, endPoint y: 239, distance: 120.5
click at [168, 239] on div "BA [PERSON_NAME] -- Composer [PERSON_NAME] -- Composer [PERSON_NAME] ALEK FAITH…" at bounding box center [470, 233] width 612 height 57
copy span "[PERSON_NAME] ALEK FAITH-[PERSON_NAME]"
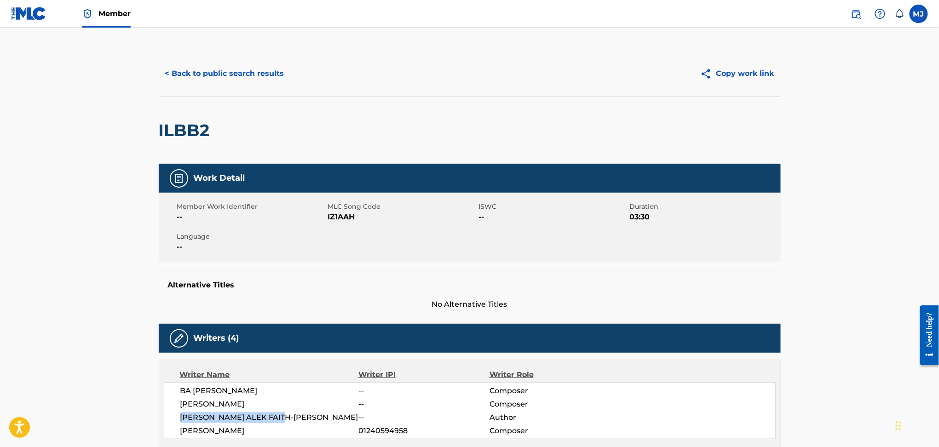
click at [217, 63] on button "< Back to public search results" at bounding box center [225, 73] width 132 height 23
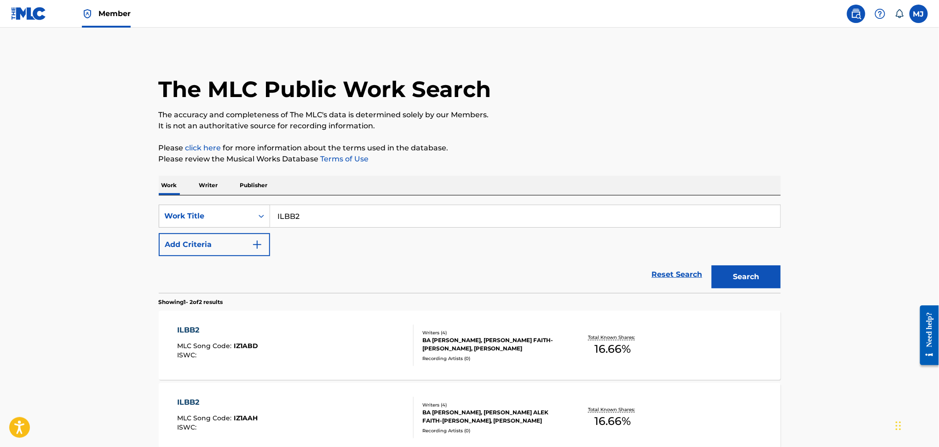
scroll to position [69, 0]
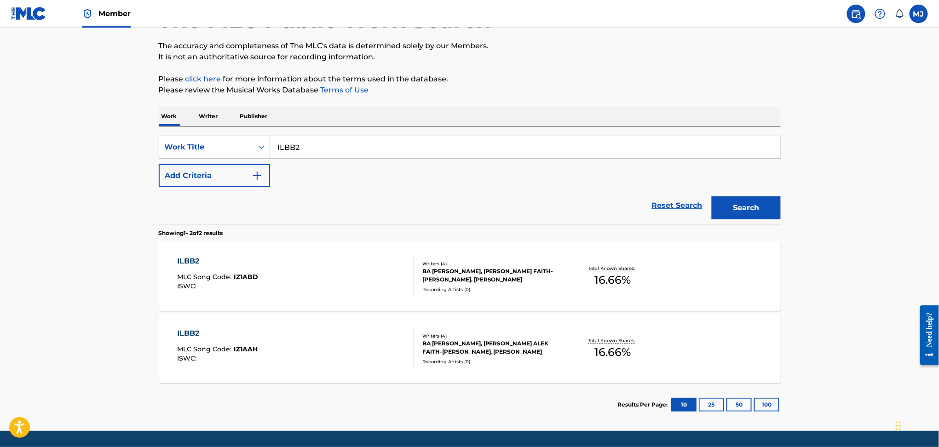
click at [311, 282] on div "ILBB2 MLC Song Code : IZ1ABD ISWC :" at bounding box center [295, 276] width 236 height 41
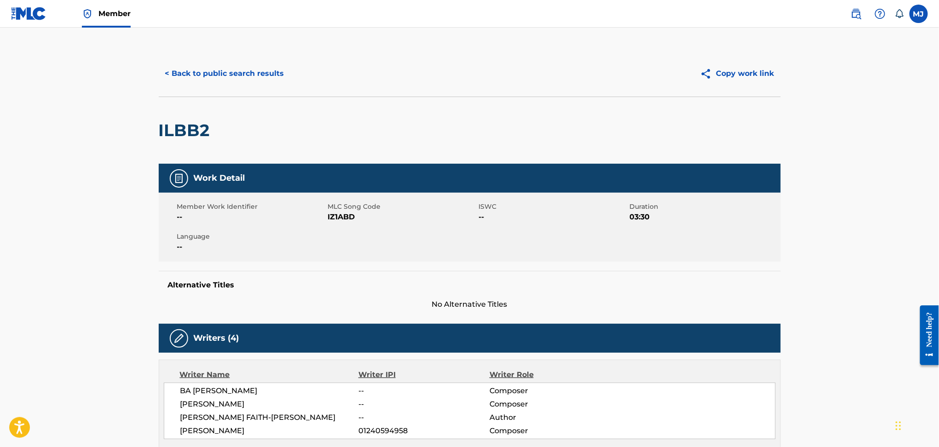
click at [231, 72] on button "< Back to public search results" at bounding box center [225, 73] width 132 height 23
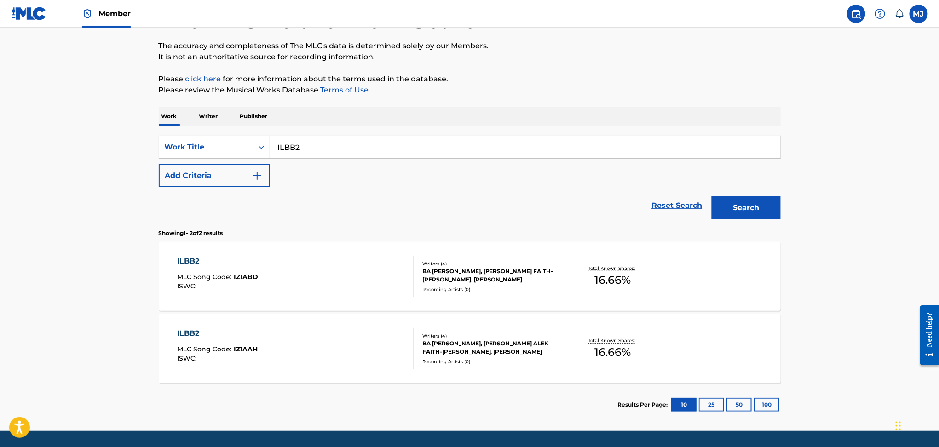
click at [227, 167] on button "Add Criteria" at bounding box center [214, 175] width 111 height 23
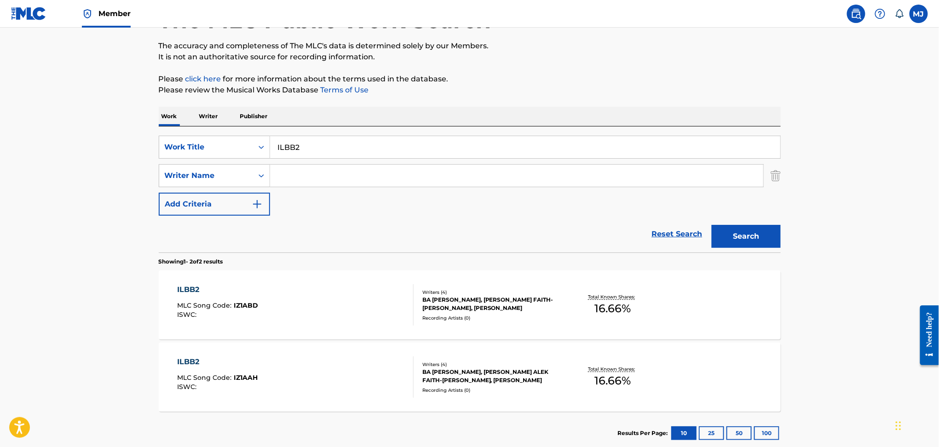
click at [311, 179] on input "Search Form" at bounding box center [516, 176] width 493 height 22
click at [285, 316] on div "ILBB2 MLC Song Code : IZ1ABD ISWC :" at bounding box center [295, 304] width 236 height 41
